Goal: Transaction & Acquisition: Purchase product/service

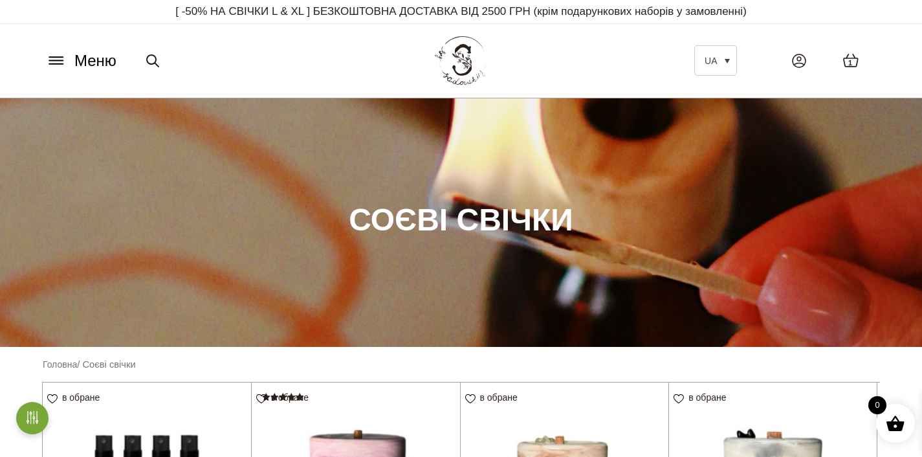
click at [60, 57] on icon at bounding box center [56, 57] width 14 height 0
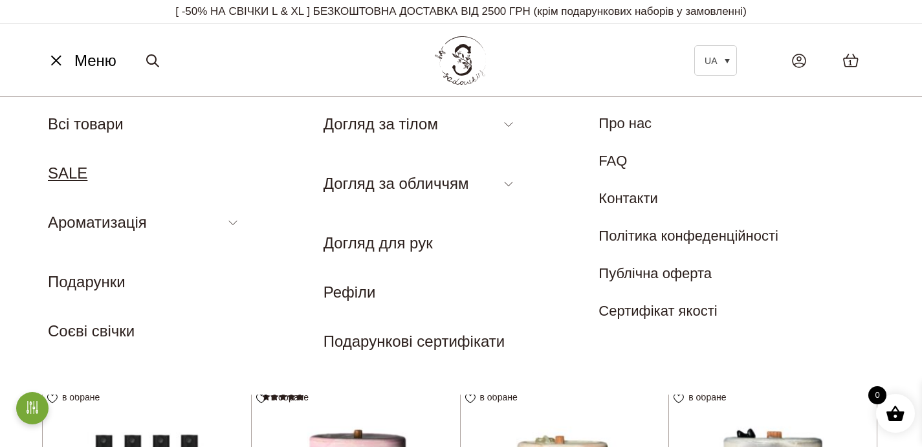
click at [72, 179] on link "SALE" at bounding box center [67, 172] width 39 height 17
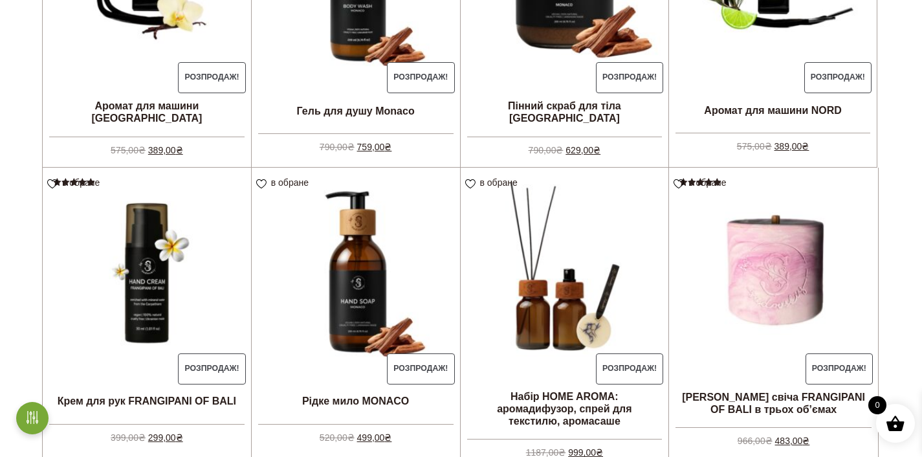
scroll to position [1107, 0]
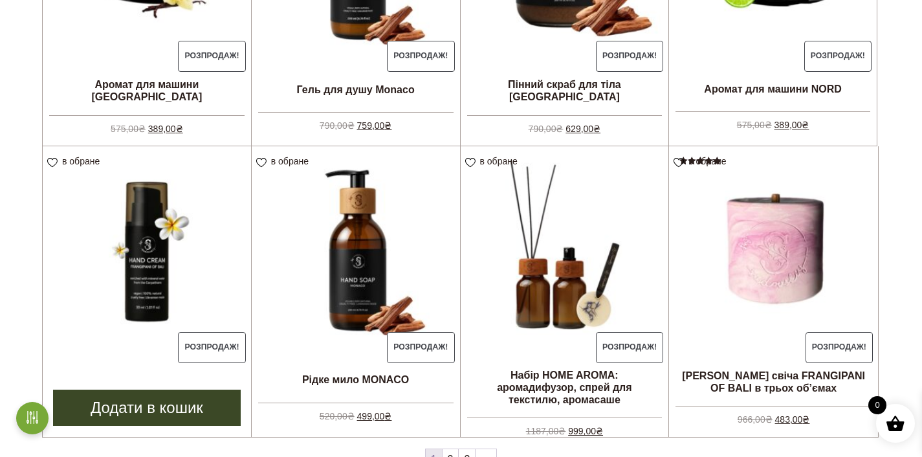
click at [135, 234] on img at bounding box center [147, 250] width 208 height 208
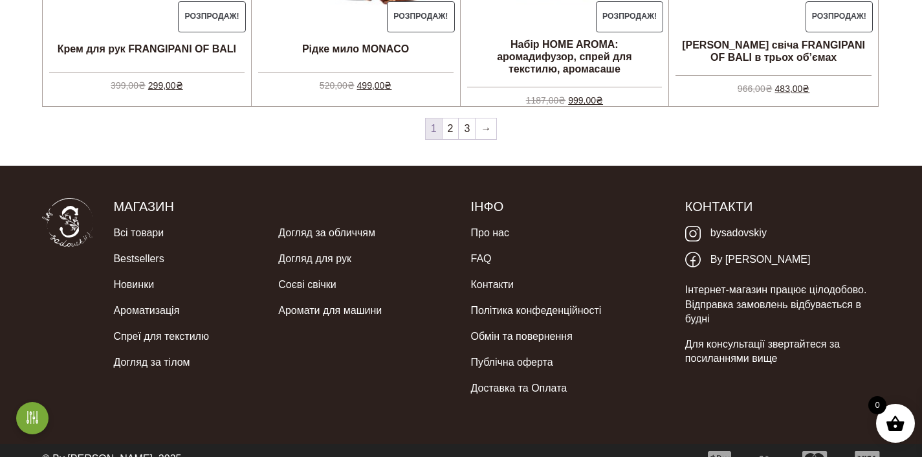
scroll to position [1436, 0]
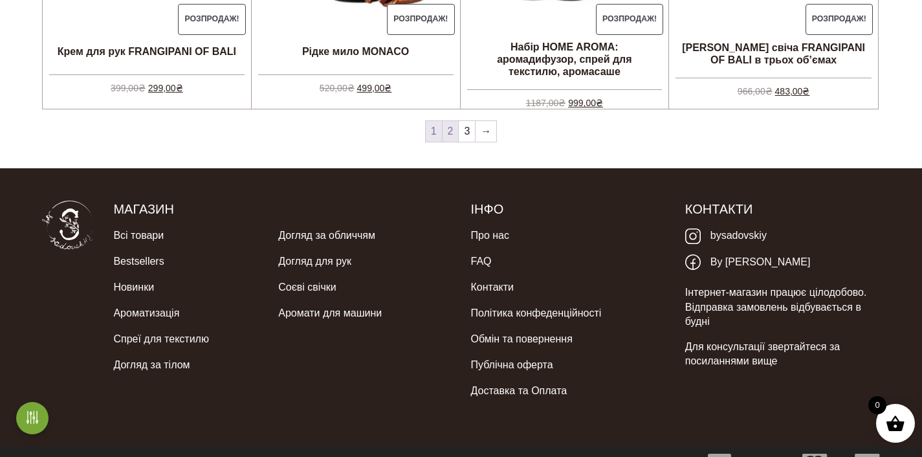
click at [449, 128] on link "2" at bounding box center [451, 131] width 16 height 21
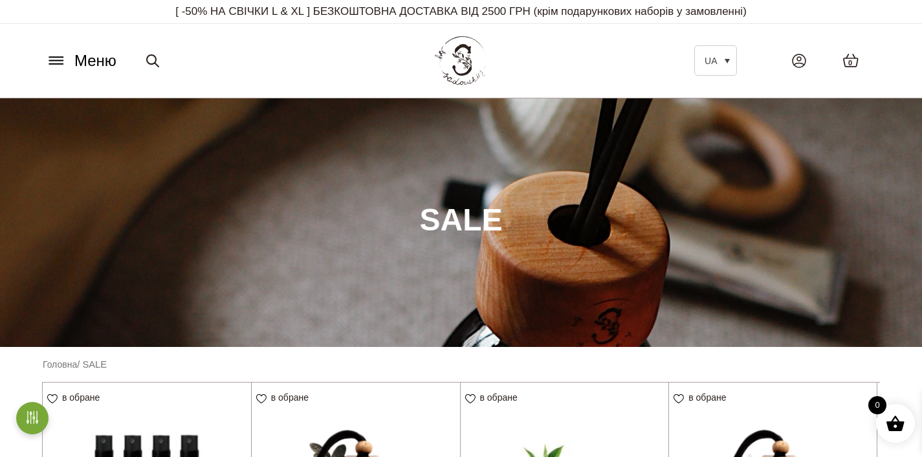
scroll to position [250, 0]
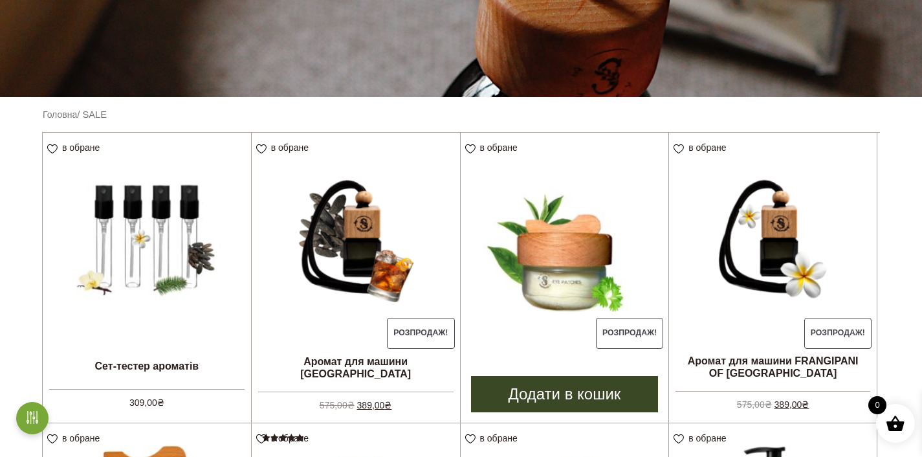
click at [590, 395] on link "Додати в кошик" at bounding box center [565, 394] width 188 height 36
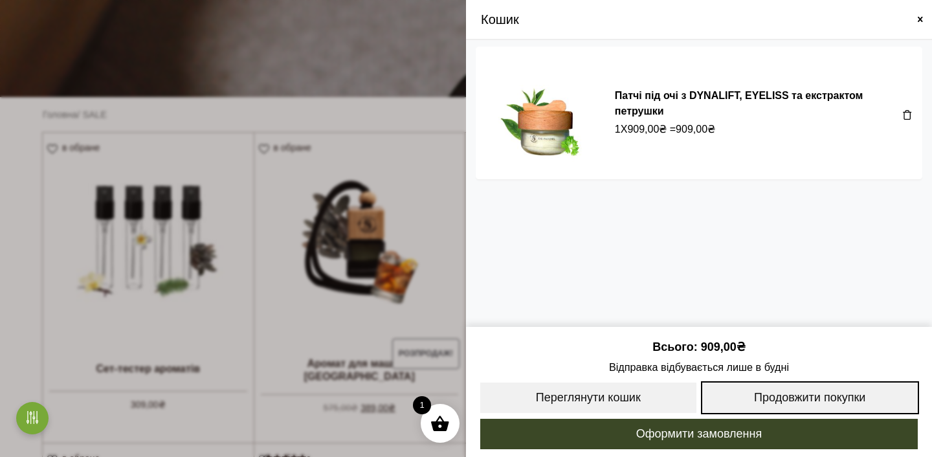
click at [796, 400] on link "Продовжити покупки" at bounding box center [810, 397] width 219 height 33
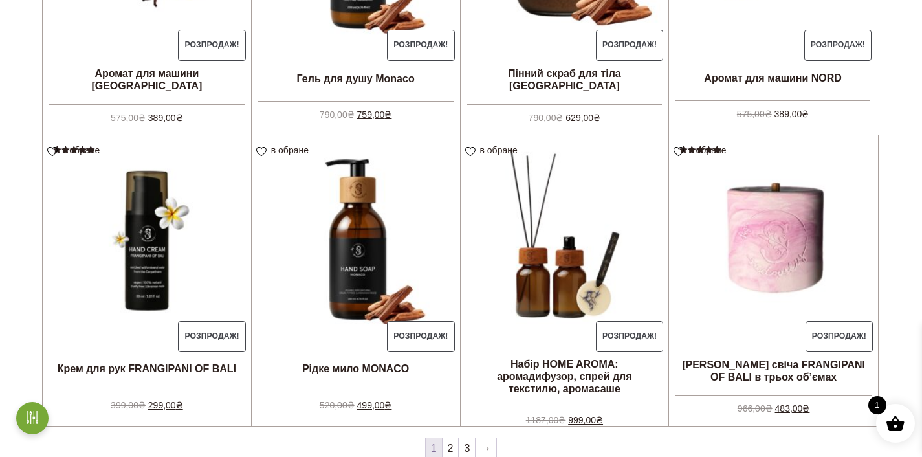
scroll to position [1281, 0]
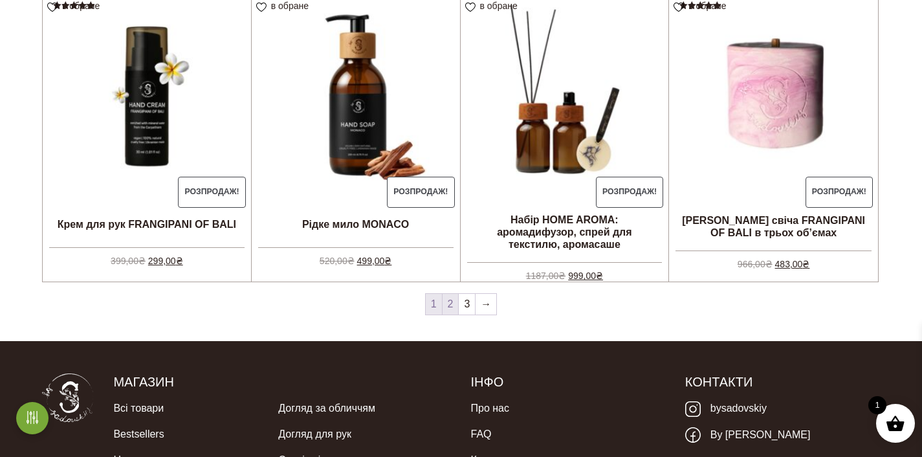
click at [449, 307] on link "2" at bounding box center [451, 304] width 16 height 21
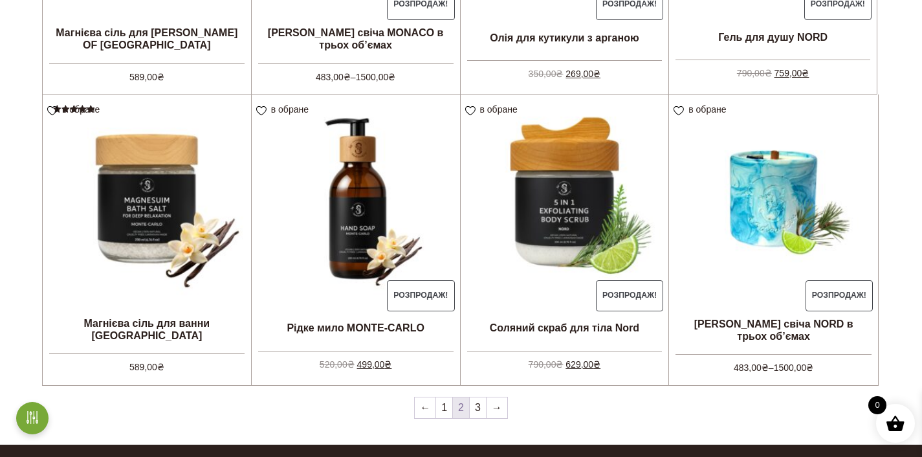
scroll to position [1378, 0]
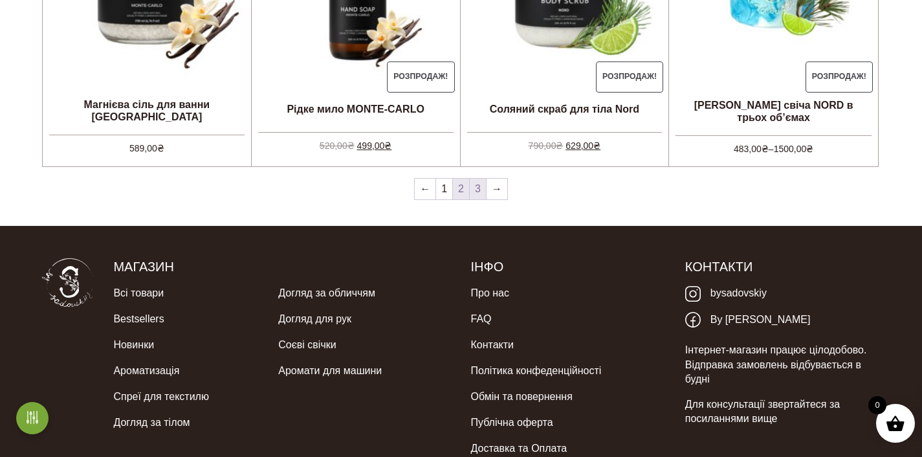
click at [480, 191] on link "3" at bounding box center [478, 189] width 16 height 21
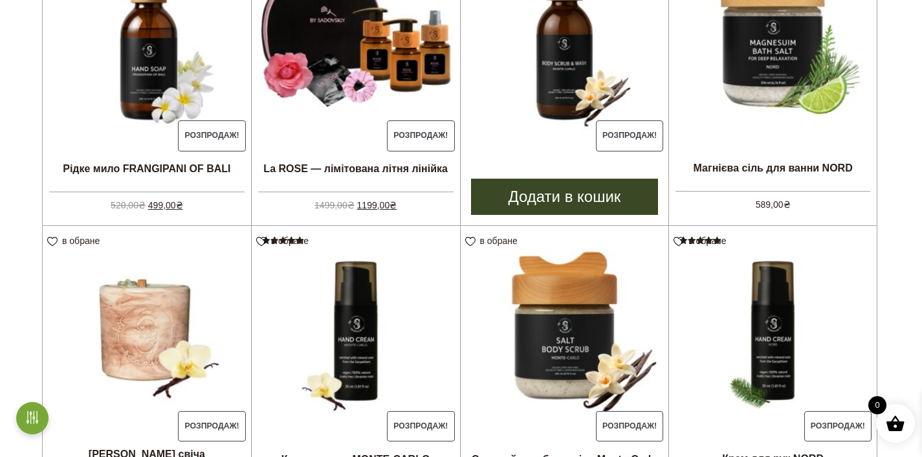
scroll to position [323, 0]
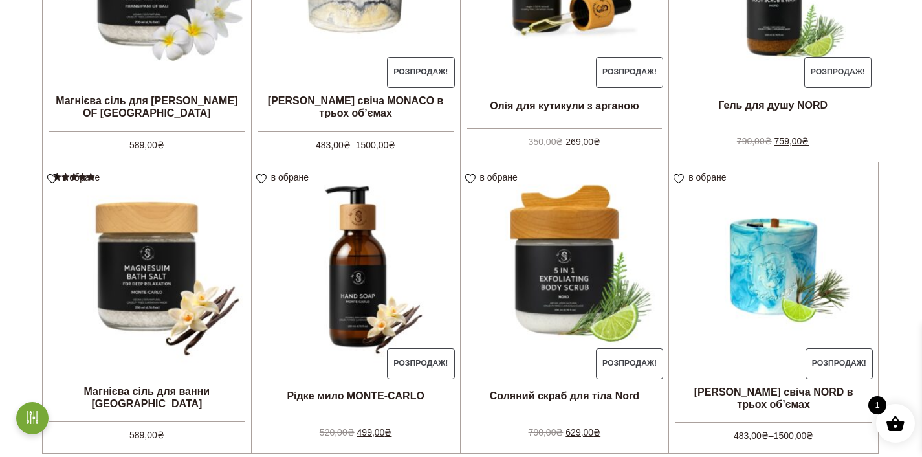
scroll to position [1454, 0]
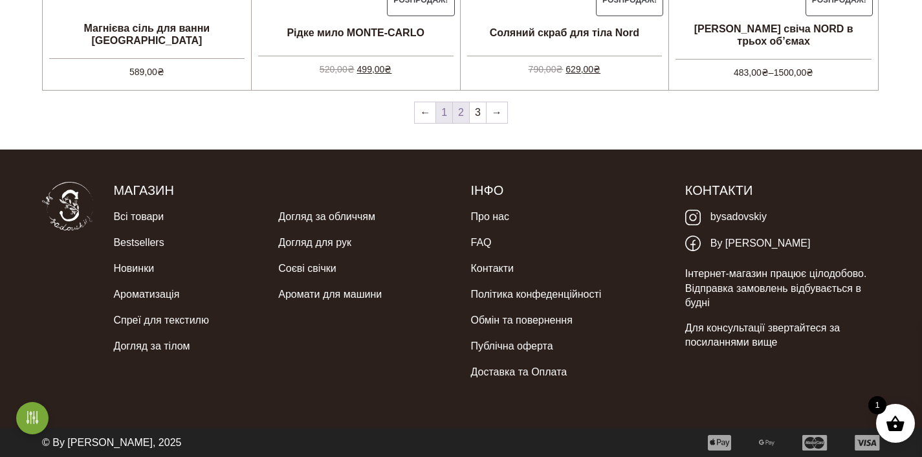
click at [439, 114] on link "1" at bounding box center [444, 112] width 16 height 21
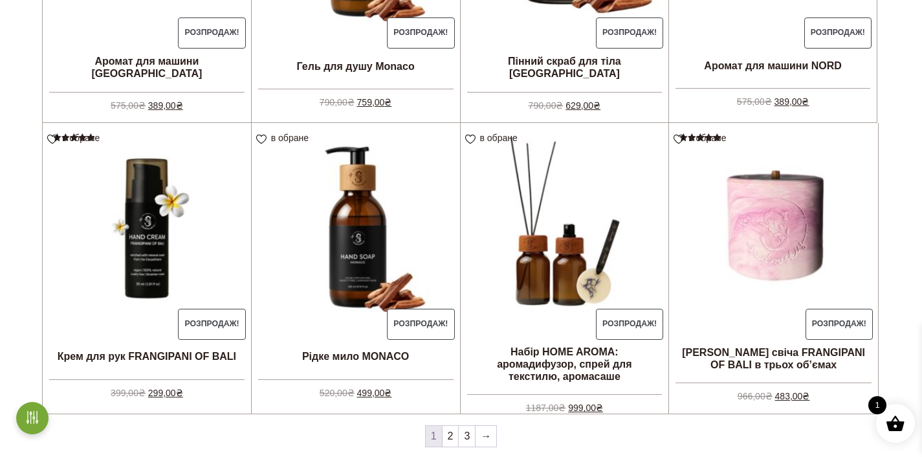
scroll to position [1233, 0]
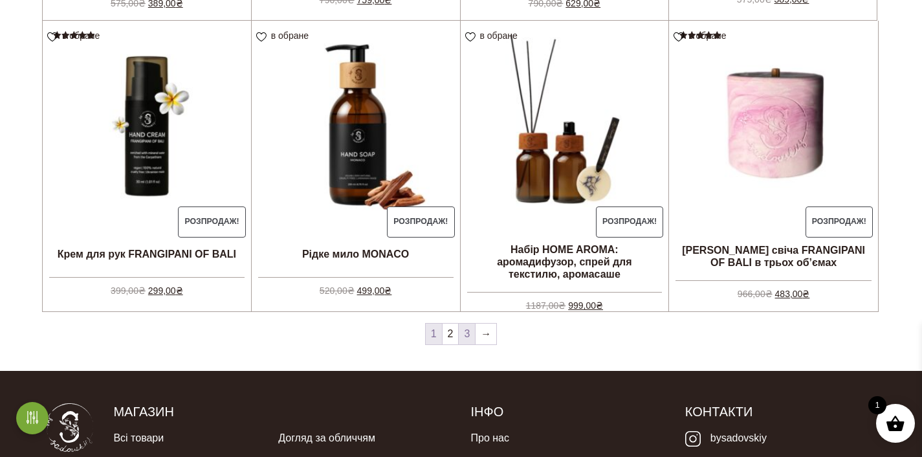
click at [463, 336] on link "3" at bounding box center [467, 334] width 16 height 21
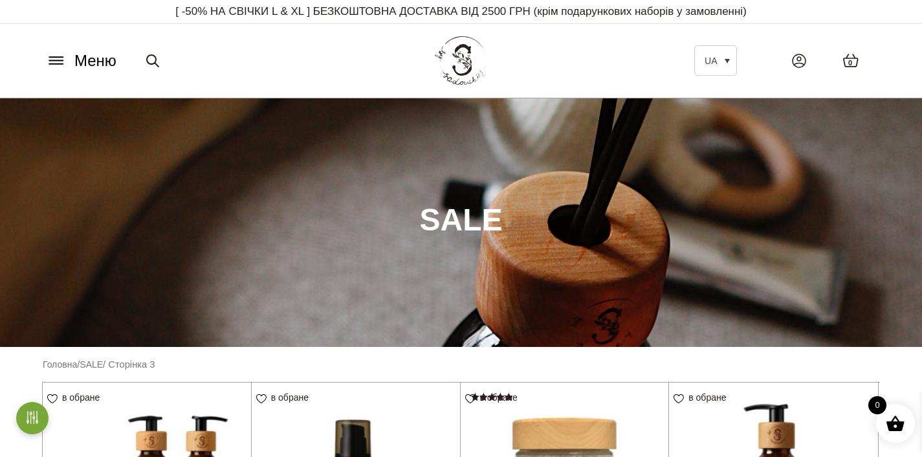
scroll to position [278, 0]
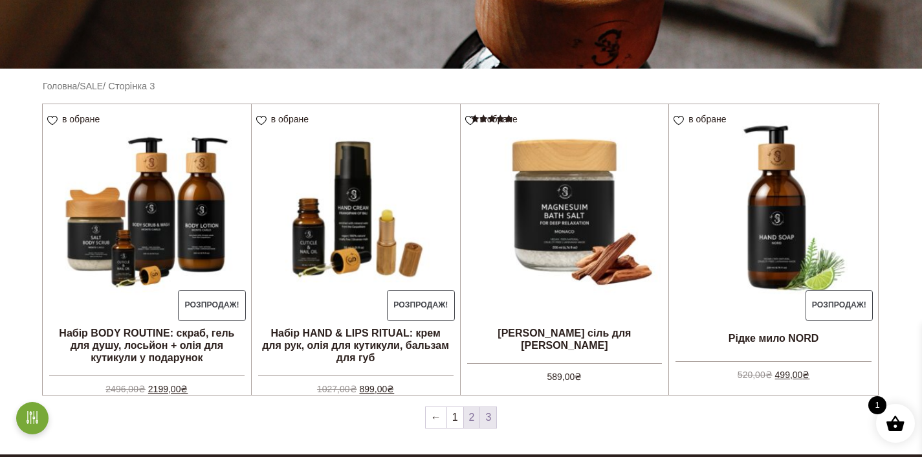
click at [470, 422] on link "2" at bounding box center [472, 417] width 16 height 21
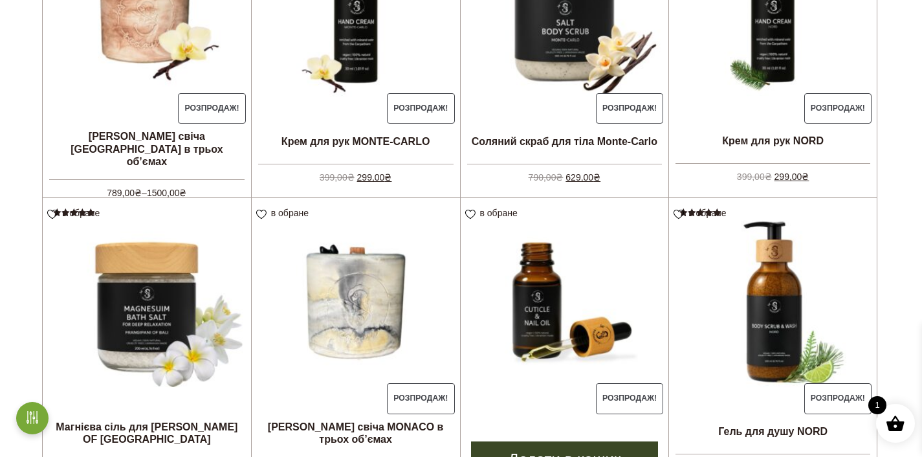
scroll to position [997, 0]
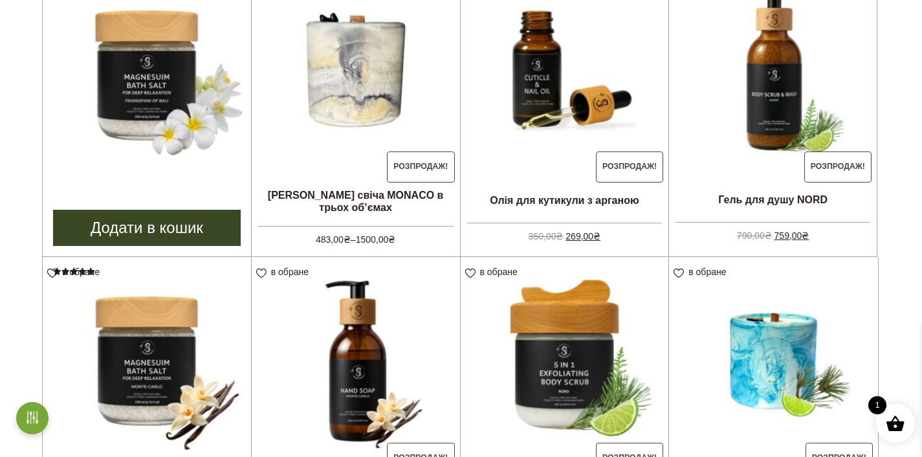
click at [177, 232] on link "Додати в кошик" at bounding box center [147, 228] width 188 height 36
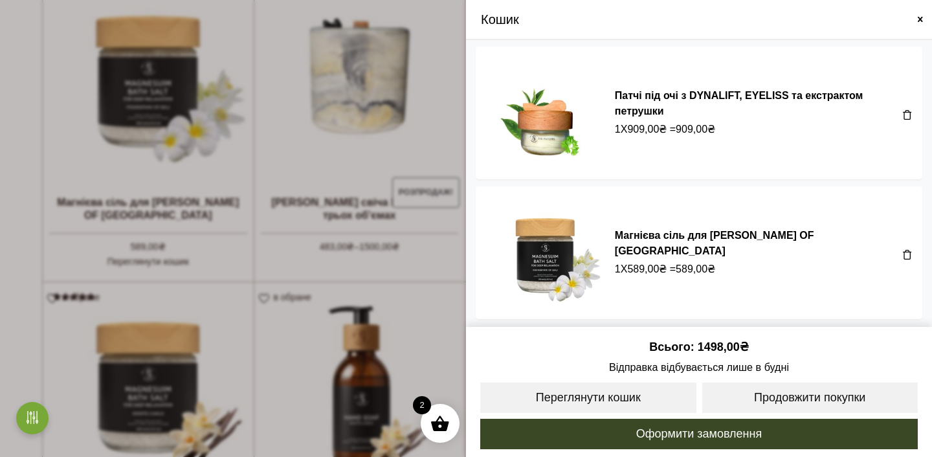
click at [438, 39] on span at bounding box center [466, 228] width 932 height 457
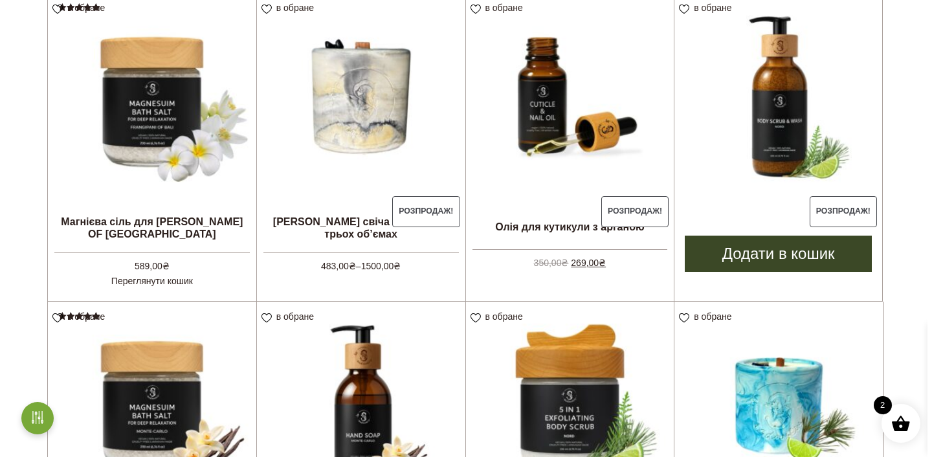
scroll to position [680, 0]
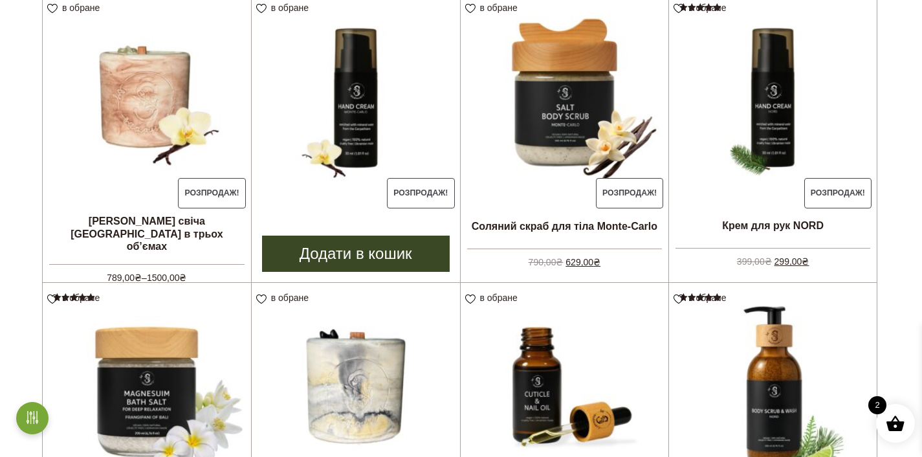
click at [404, 253] on link "Додати в кошик" at bounding box center [356, 254] width 188 height 36
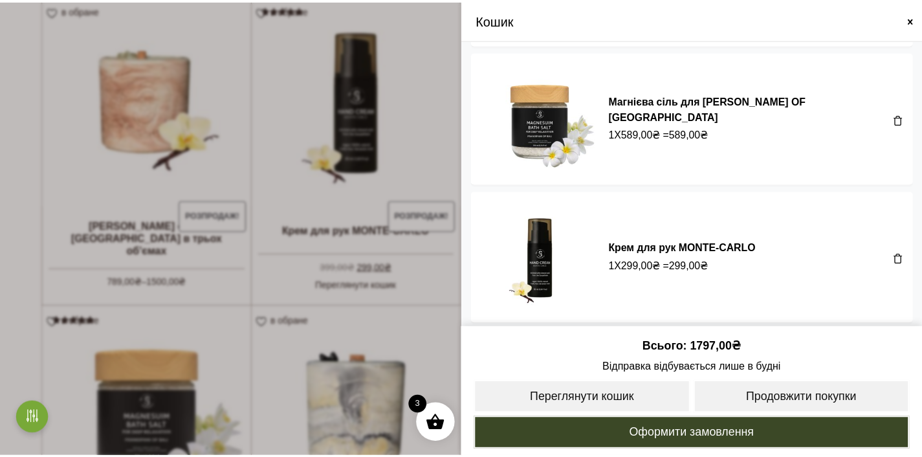
scroll to position [0, 0]
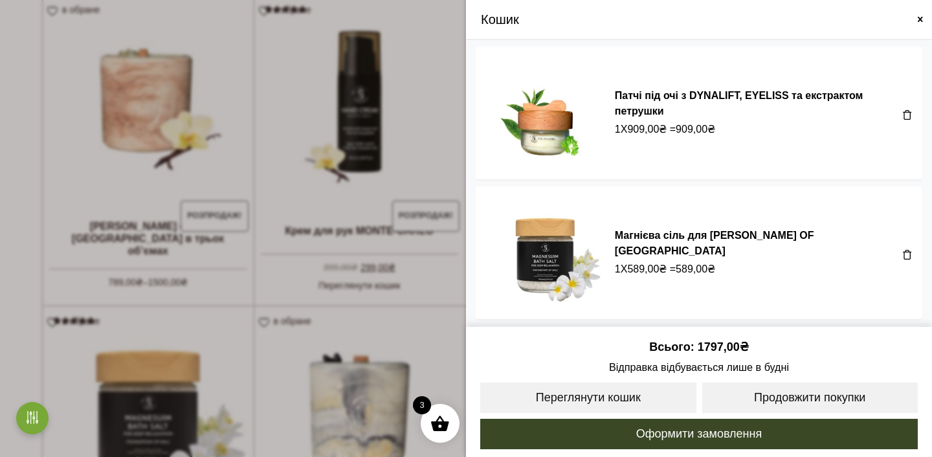
click at [918, 17] on span at bounding box center [920, 19] width 10 height 10
